Goal: Contribute content: Contribute content

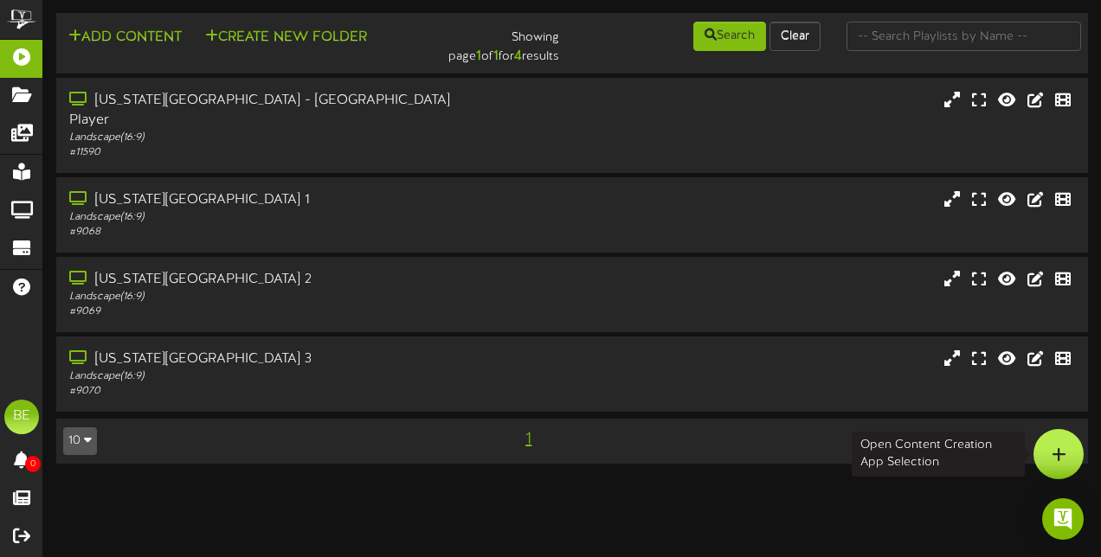
click at [1069, 458] on div at bounding box center [1059, 454] width 50 height 50
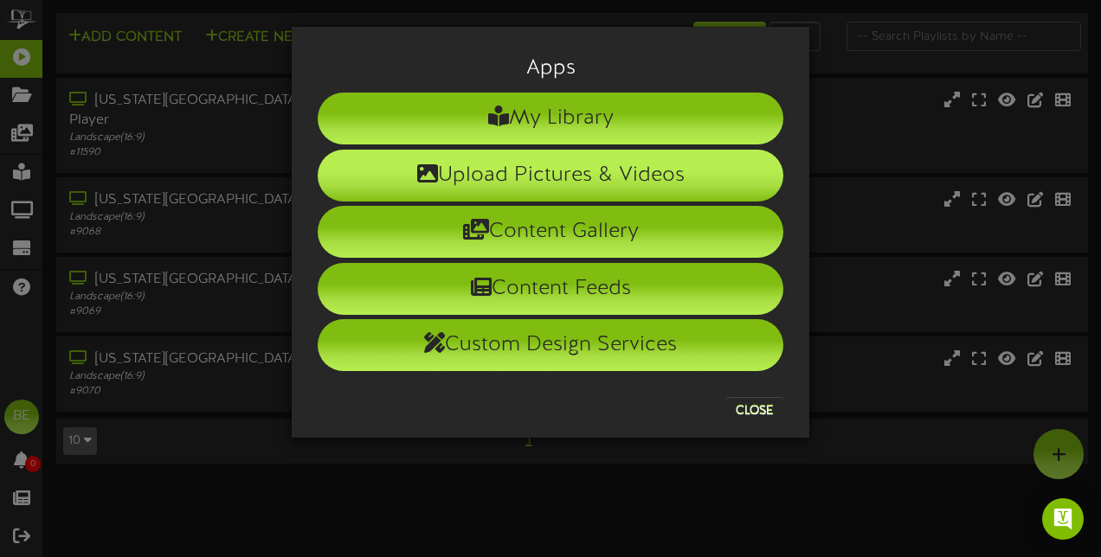
click at [602, 173] on li "Upload Pictures & Videos" at bounding box center [551, 176] width 466 height 52
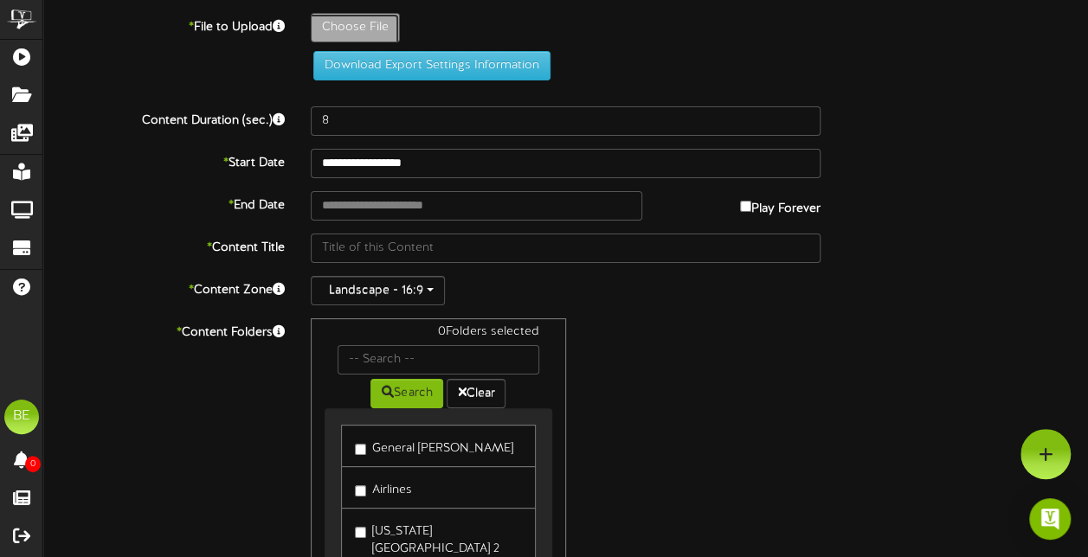
type input "**********"
type input "NWRP25003_[US_STATE]-FALLS_Hydropower-Is_1920x1080"
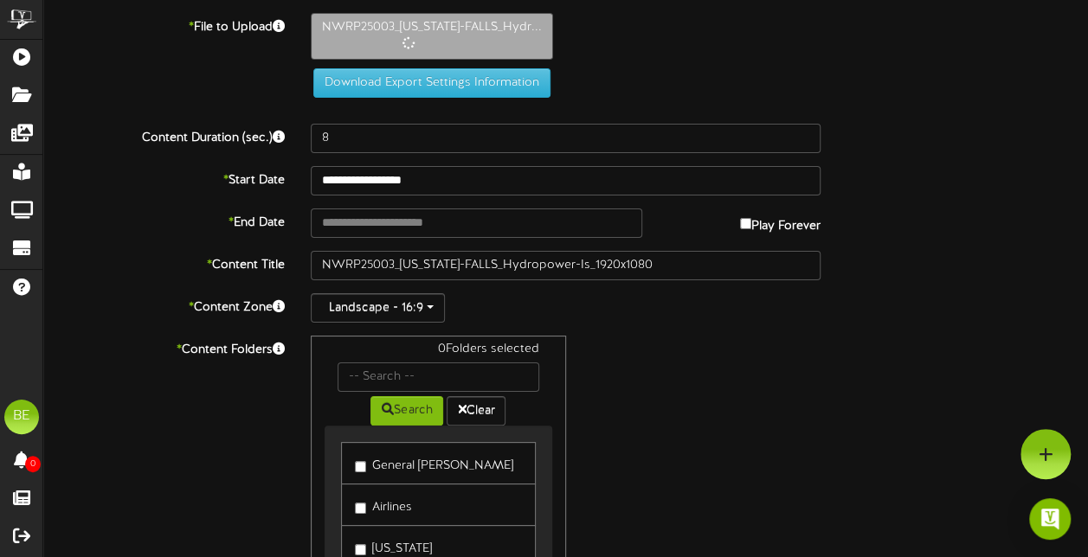
type input "15"
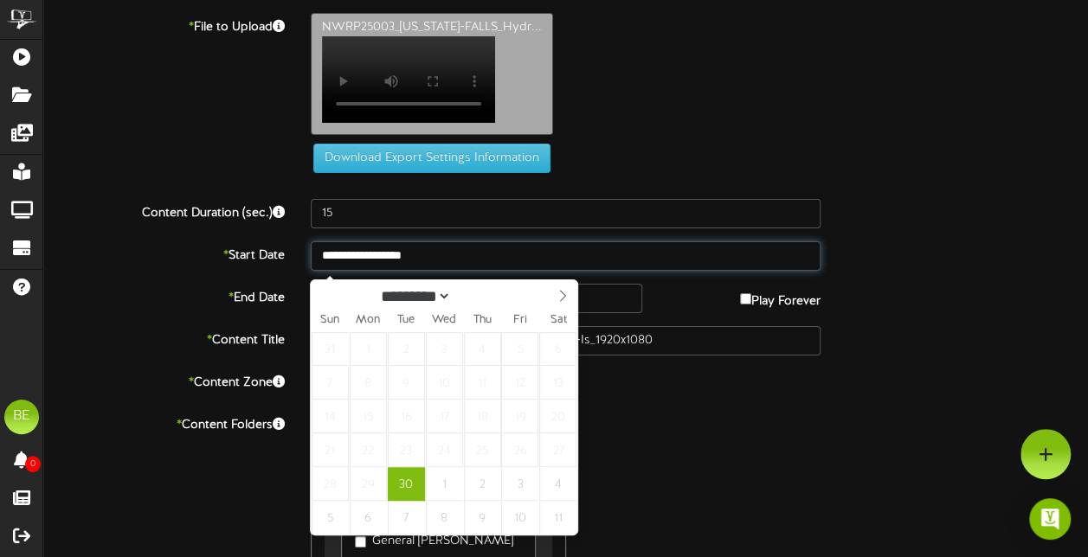
click at [512, 270] on input "**********" at bounding box center [566, 255] width 510 height 29
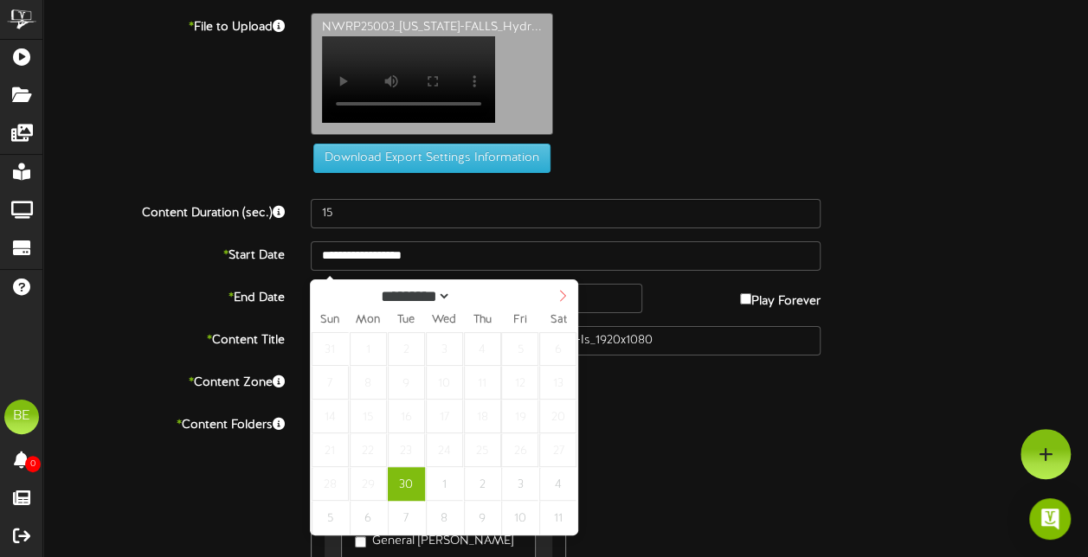
select select "*"
click at [565, 298] on icon at bounding box center [563, 296] width 6 height 11
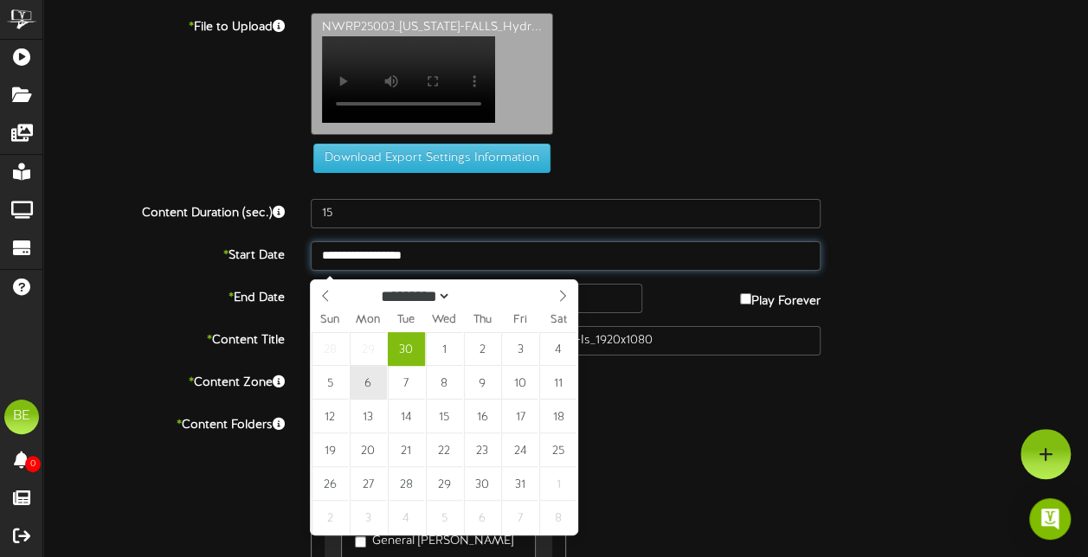
type input "**********"
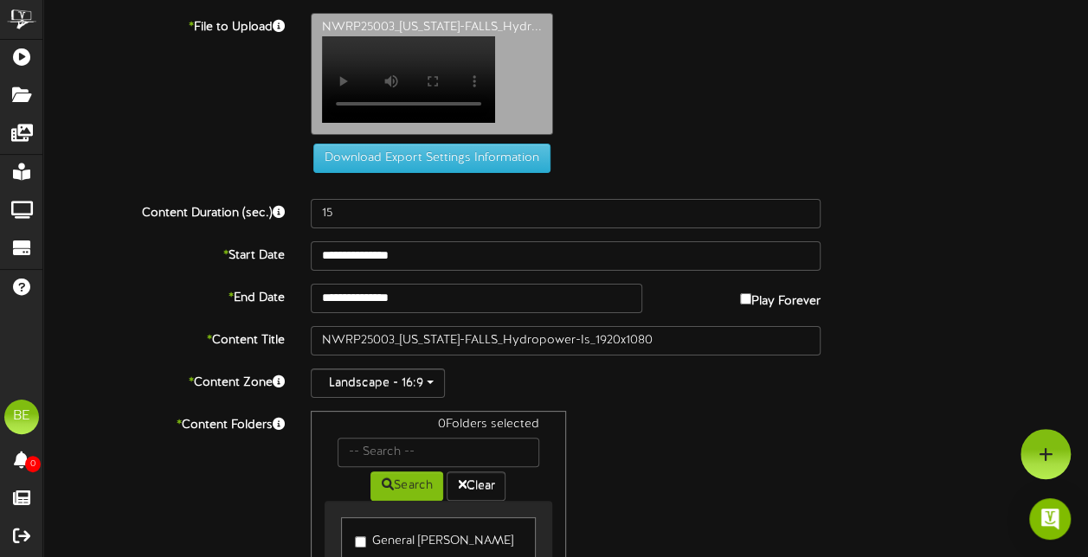
click at [750, 307] on label "Play Forever" at bounding box center [780, 297] width 80 height 27
select select "*"
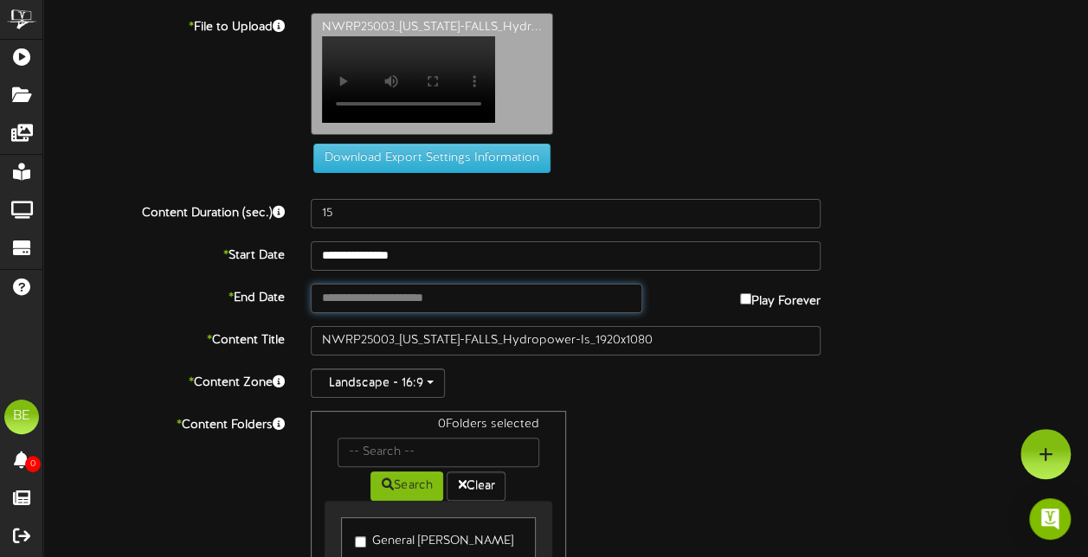
click at [583, 308] on input "text" at bounding box center [476, 298] width 331 height 29
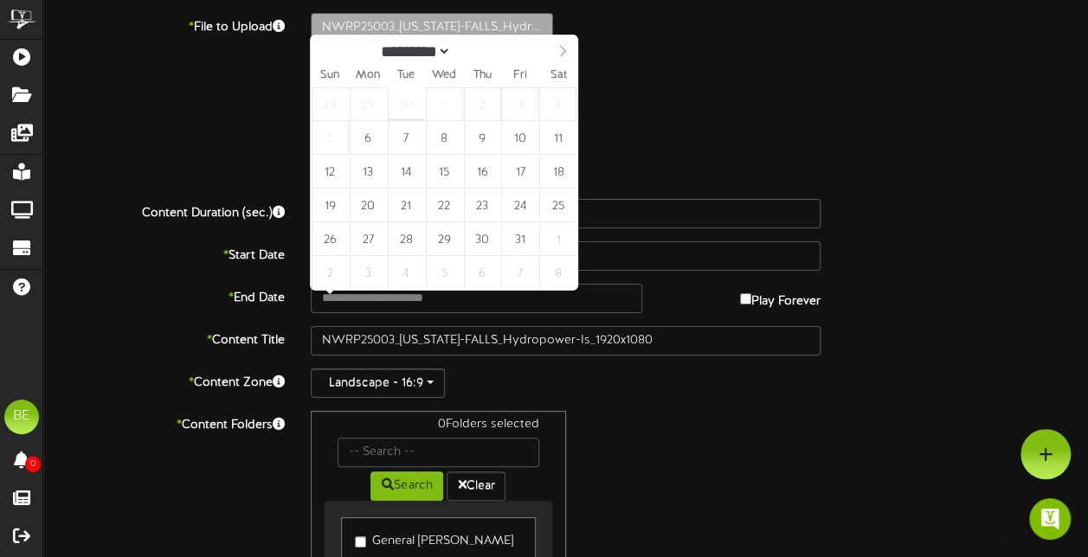
click at [566, 41] on span at bounding box center [562, 49] width 29 height 29
select select "**"
click at [566, 41] on span at bounding box center [562, 49] width 29 height 29
type input "**********"
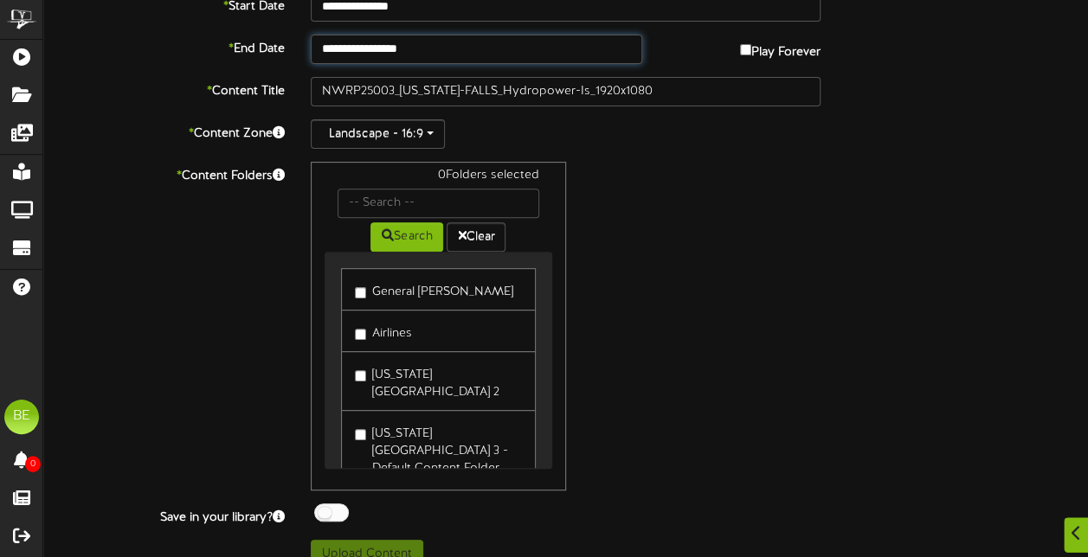
scroll to position [264, 0]
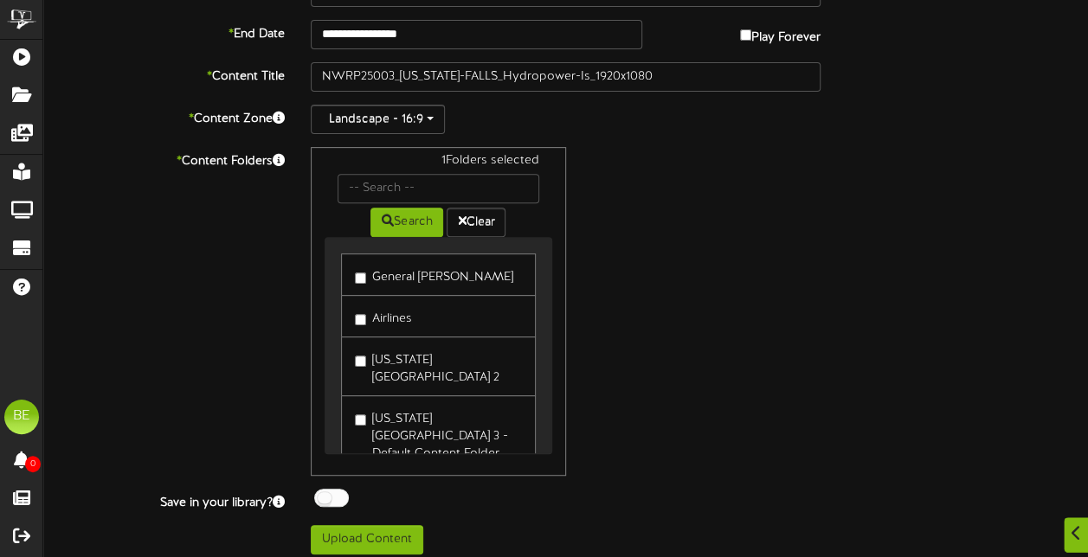
click at [362, 359] on label "[US_STATE][GEOGRAPHIC_DATA] 2" at bounding box center [438, 366] width 166 height 41
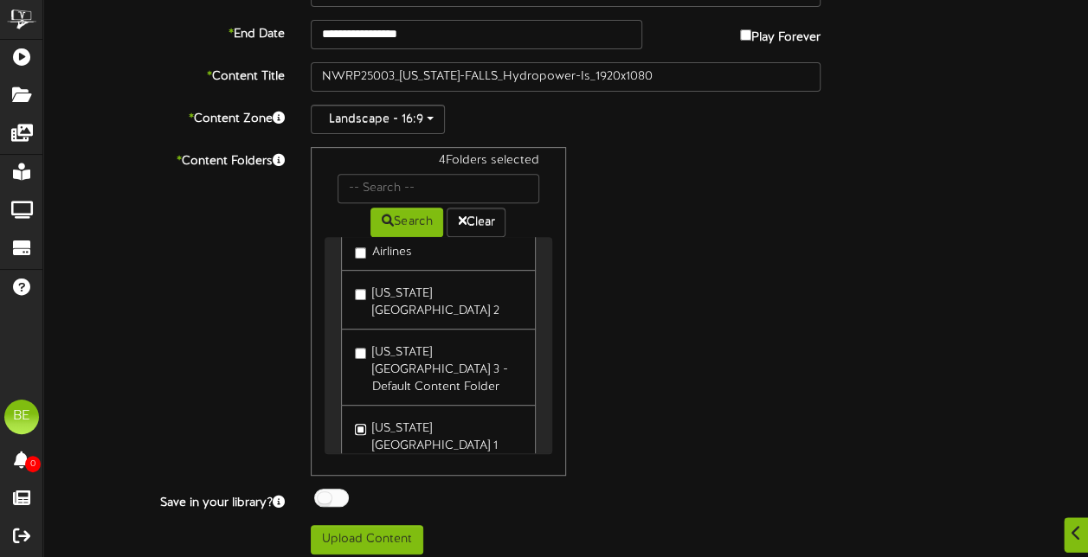
scroll to position [45, 0]
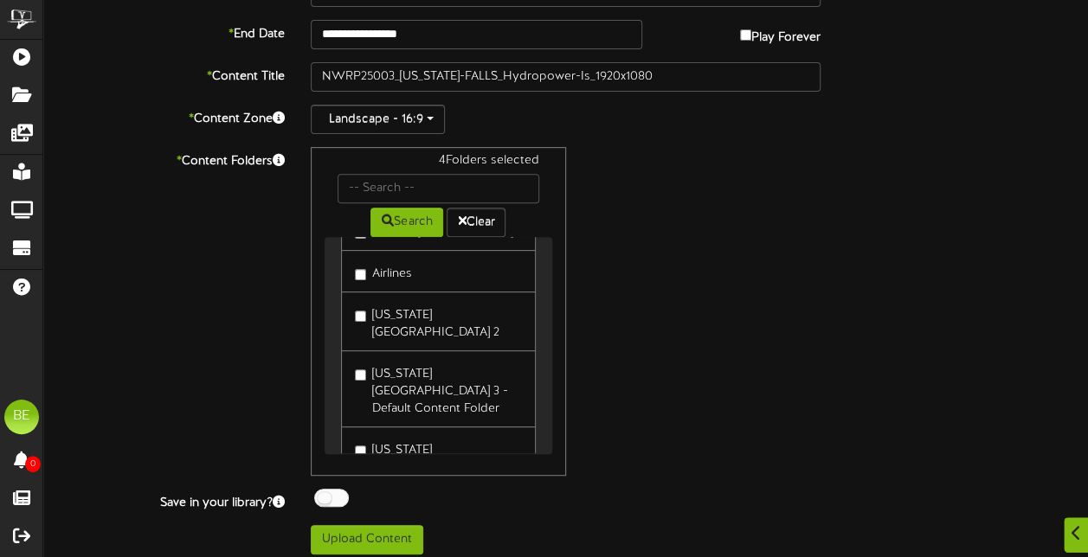
click at [351, 277] on link "Airlines" at bounding box center [438, 271] width 194 height 42
drag, startPoint x: 547, startPoint y: 345, endPoint x: 552, endPoint y: 306, distance: 39.3
click at [552, 306] on div "5 Folders selected Search Clear General [PERSON_NAME] Airlines TSA" at bounding box center [438, 311] width 254 height 329
drag, startPoint x: 552, startPoint y: 306, endPoint x: 639, endPoint y: 303, distance: 86.6
click at [639, 303] on div "5 Folders selected Search Clear General [PERSON_NAME] Airlines" at bounding box center [566, 311] width 536 height 329
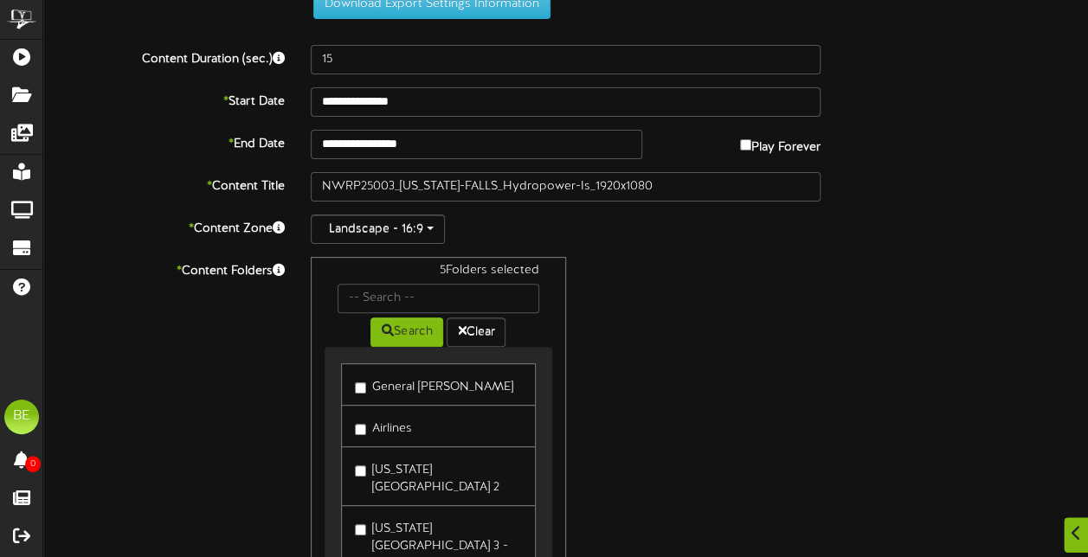
scroll to position [280, 0]
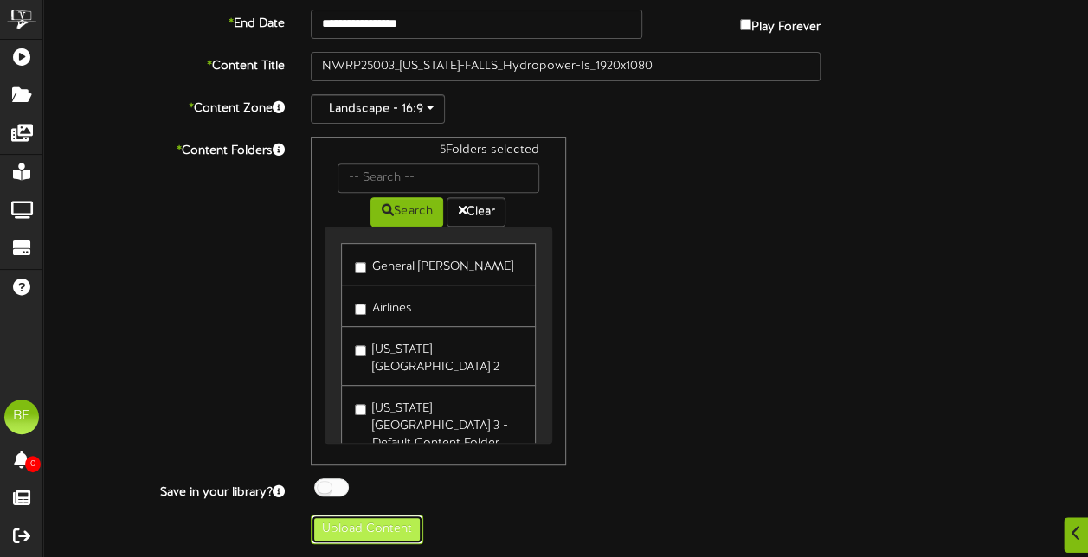
click at [366, 538] on button "Upload Content" at bounding box center [367, 529] width 113 height 29
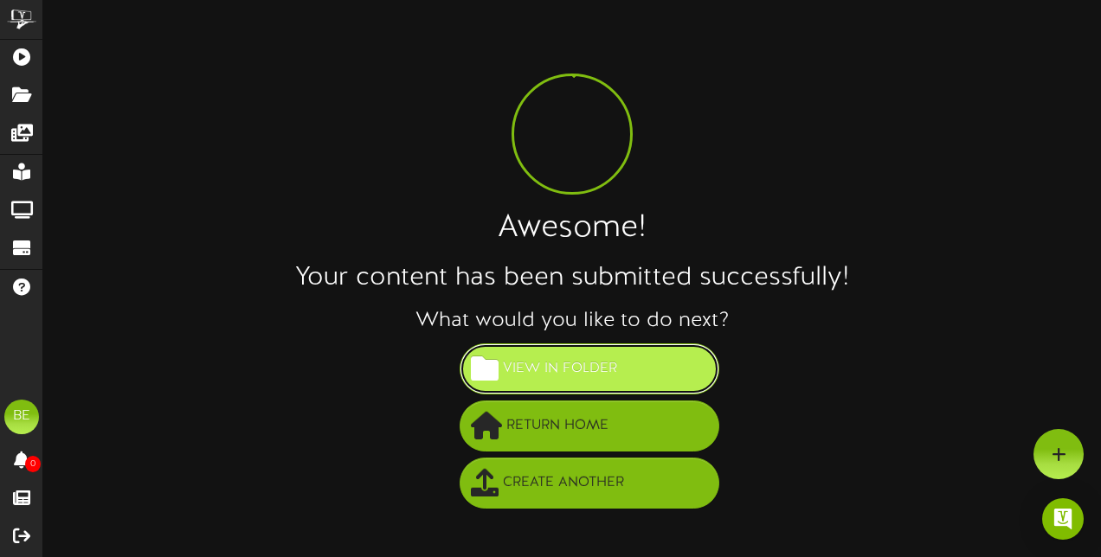
click at [687, 360] on button "View in Folder" at bounding box center [590, 369] width 260 height 51
